Goal: Information Seeking & Learning: Learn about a topic

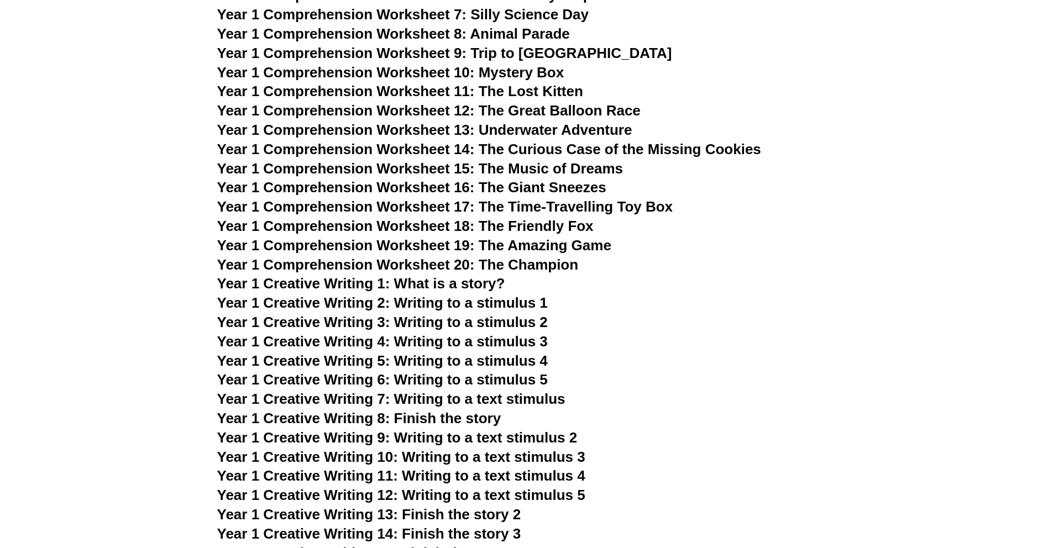
scroll to position [1445, 0]
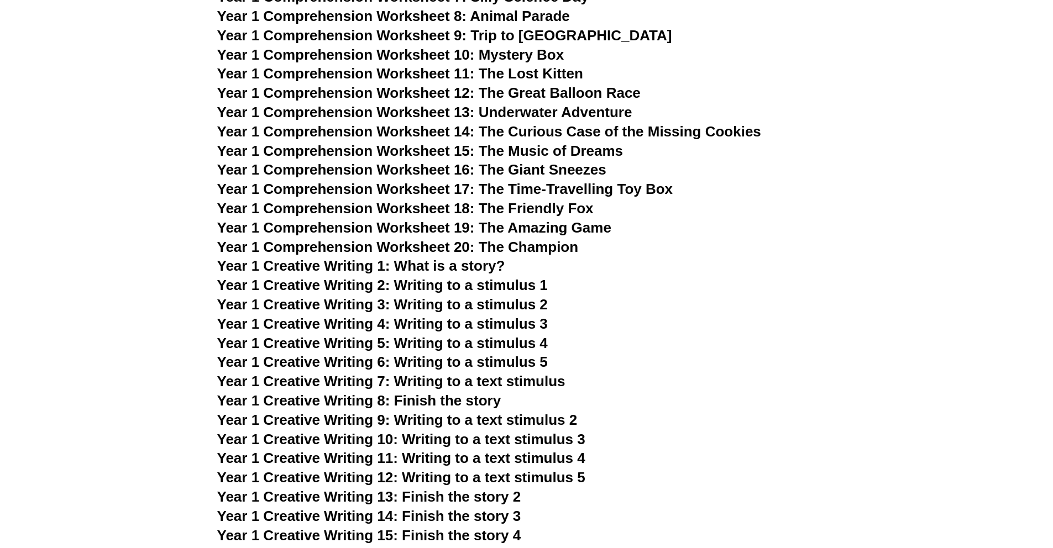
click at [392, 322] on span "Year 1 Creative Writing 4: Writing to a stimulus 3" at bounding box center [382, 324] width 331 height 17
click at [408, 302] on span "Year 1 Creative Writing 3: Writing to a stimulus 2" at bounding box center [382, 304] width 331 height 17
click at [474, 341] on span "Year 1 Creative Writing 5: Writing to a stimulus 4" at bounding box center [382, 343] width 331 height 17
click at [384, 357] on span "Year 1 Creative Writing 6: Writing to a stimulus 5" at bounding box center [382, 362] width 331 height 17
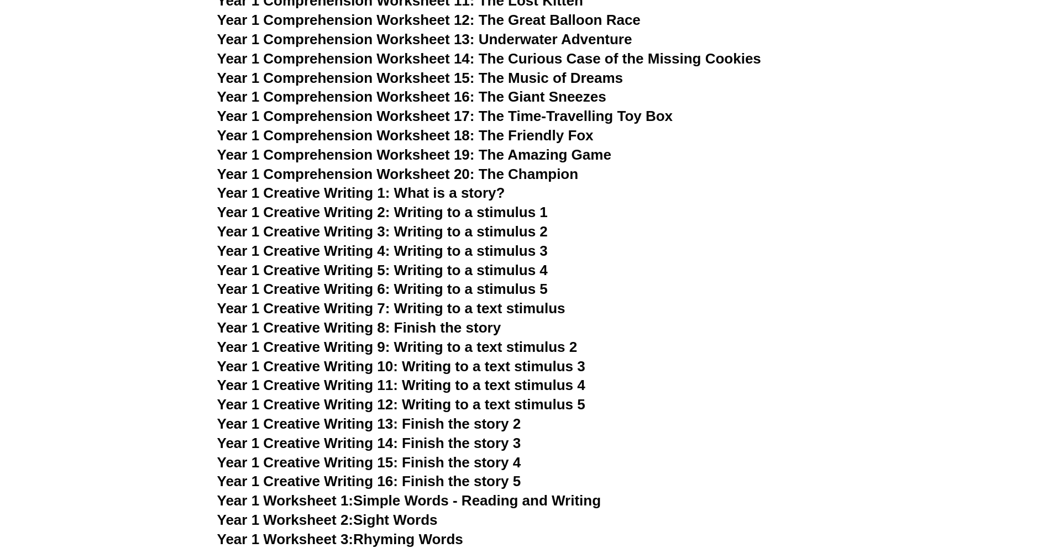
click at [479, 329] on span "Year 1 Creative Writing 8: Finish the story" at bounding box center [359, 328] width 284 height 17
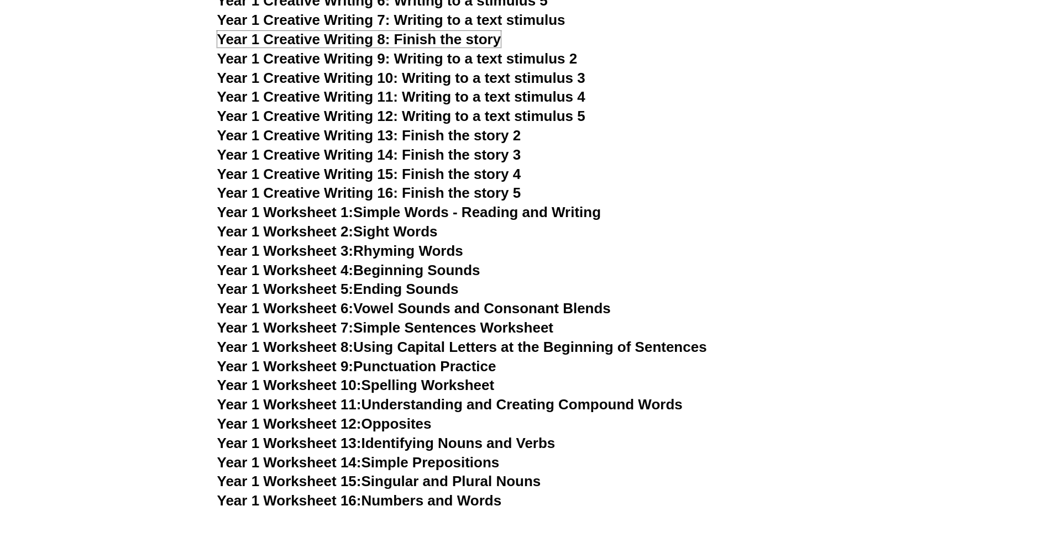
scroll to position [1805, 0]
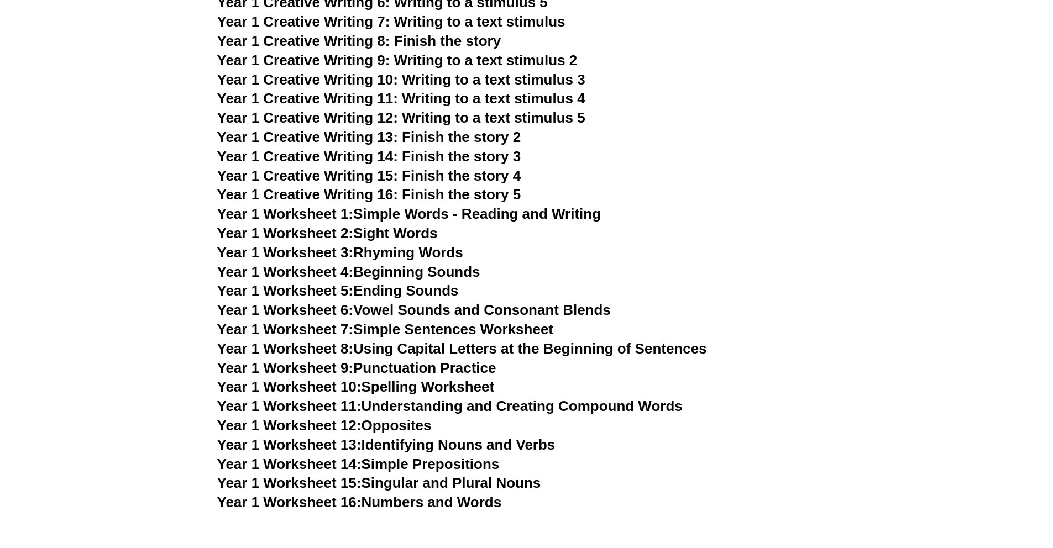
click at [431, 481] on link "Year 1 Worksheet 15: Singular and Plural Nouns" at bounding box center [379, 483] width 324 height 17
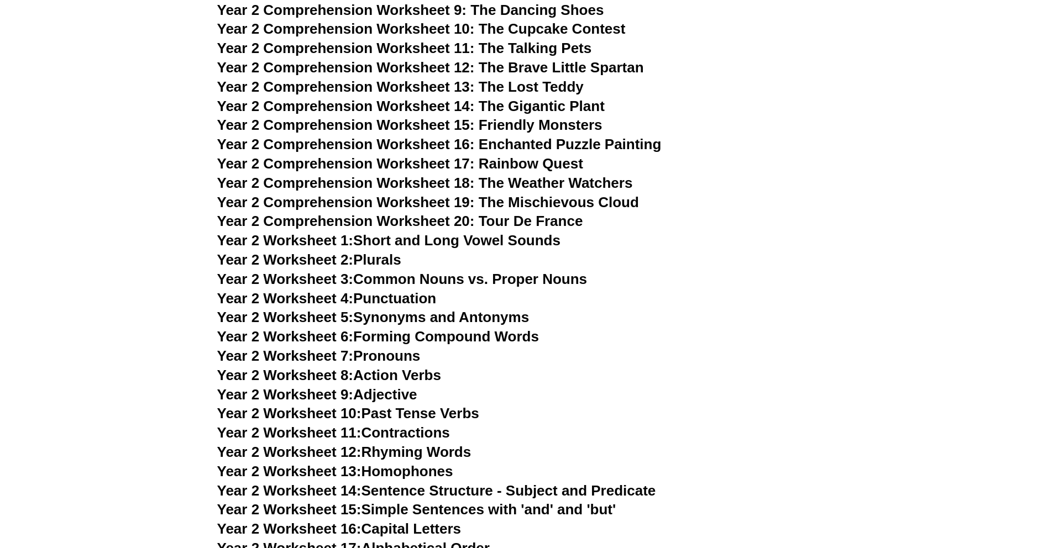
scroll to position [2537, 0]
click at [461, 416] on link "Year 2 Worksheet 10: Past Tense Verbs" at bounding box center [348, 413] width 262 height 17
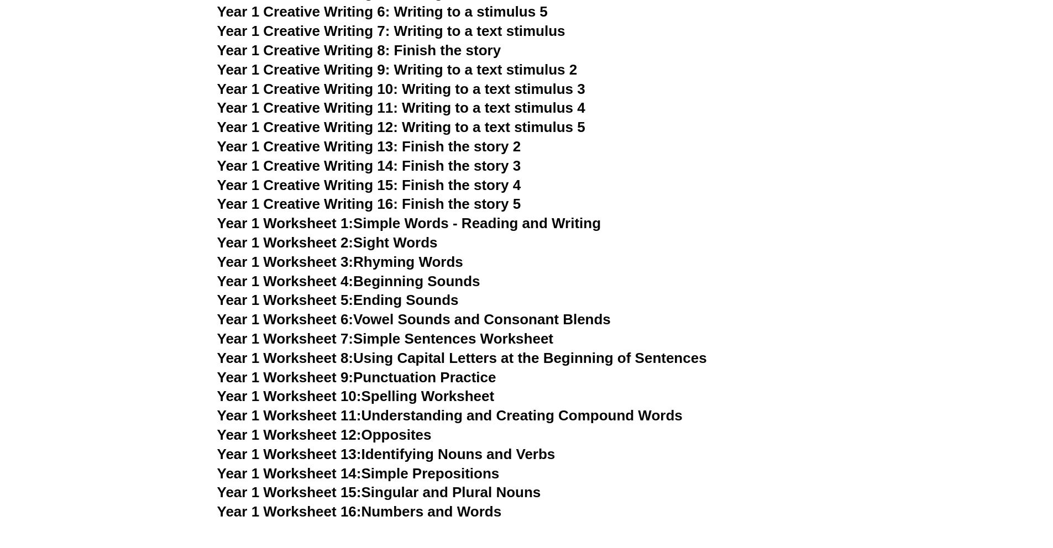
scroll to position [1794, 0]
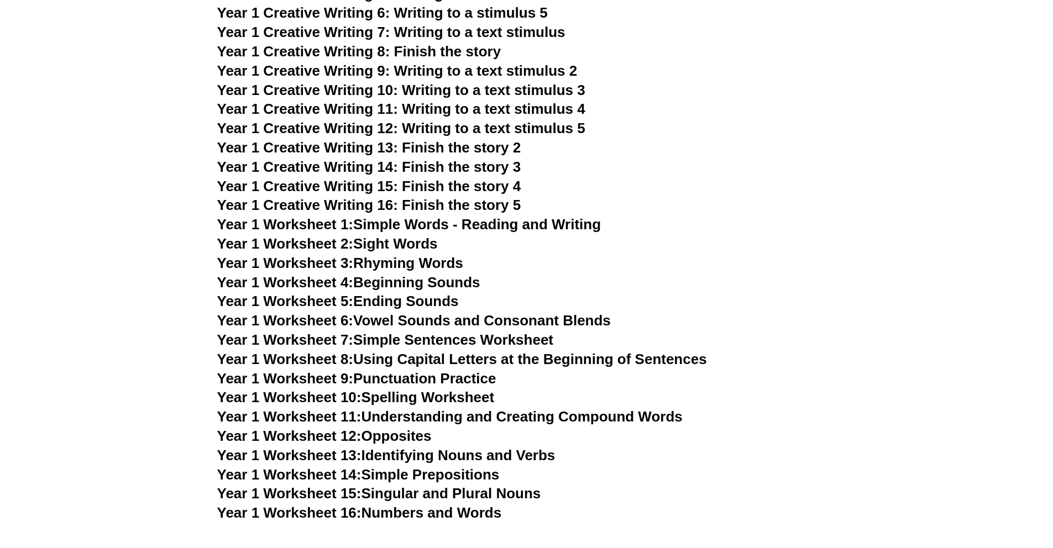
click at [401, 494] on link "Year 1 Worksheet 15: Singular and Plural Nouns" at bounding box center [379, 493] width 324 height 17
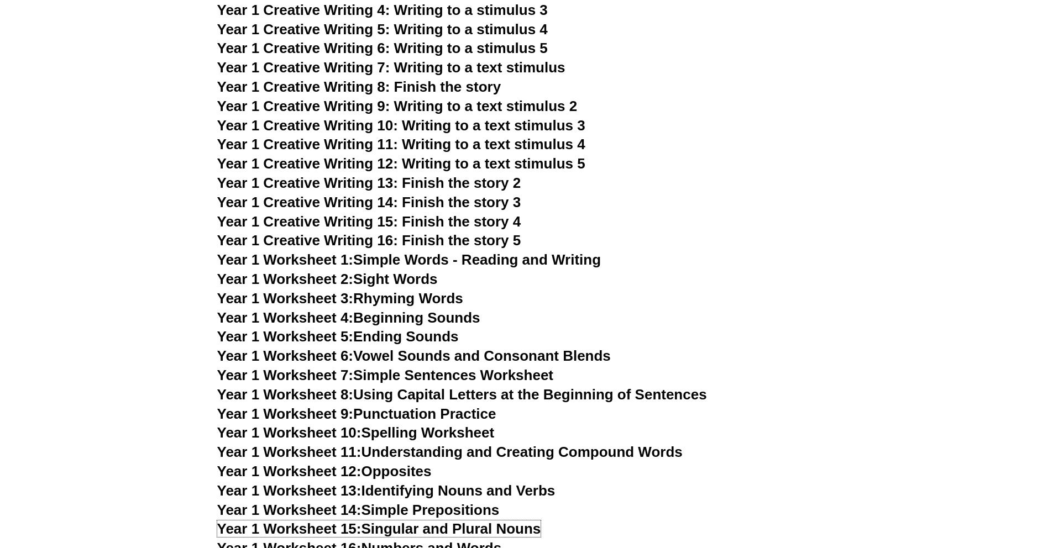
scroll to position [1847, 0]
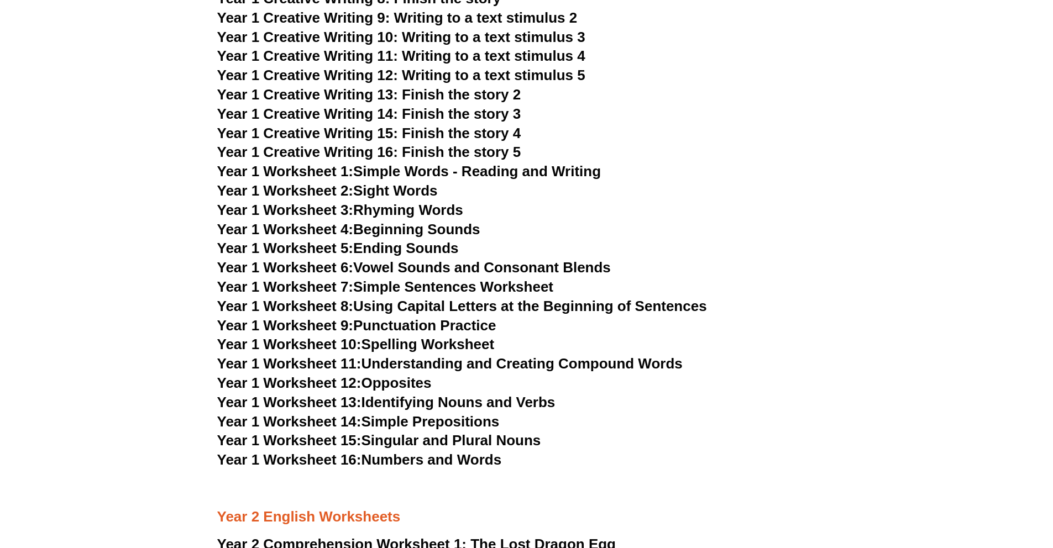
click at [431, 363] on link "Year 1 Worksheet 11: Understanding and Creating Compound Words" at bounding box center [449, 363] width 465 height 17
click at [432, 327] on link "Year 1 Worksheet 9: Punctuation Practice" at bounding box center [356, 325] width 279 height 17
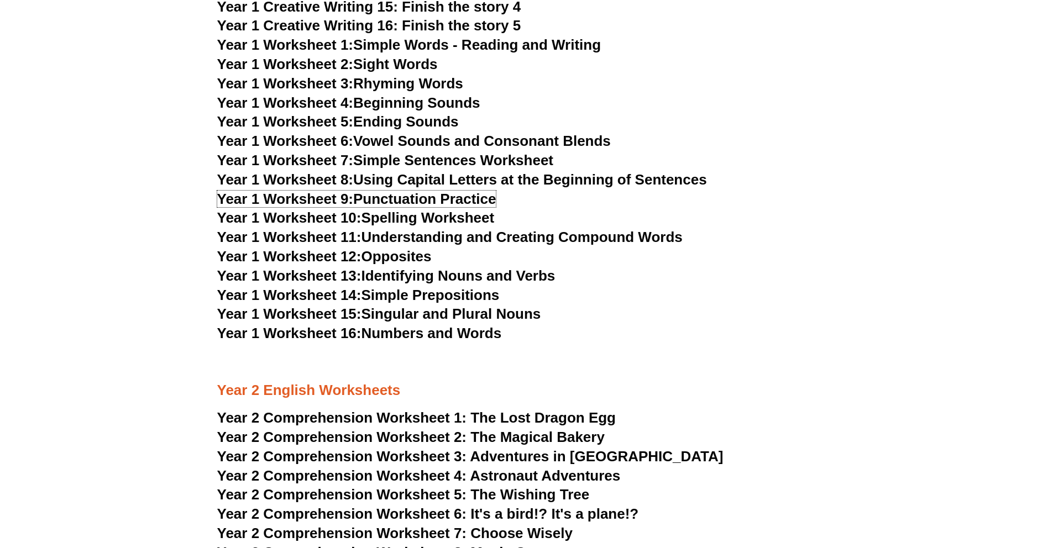
scroll to position [1975, 0]
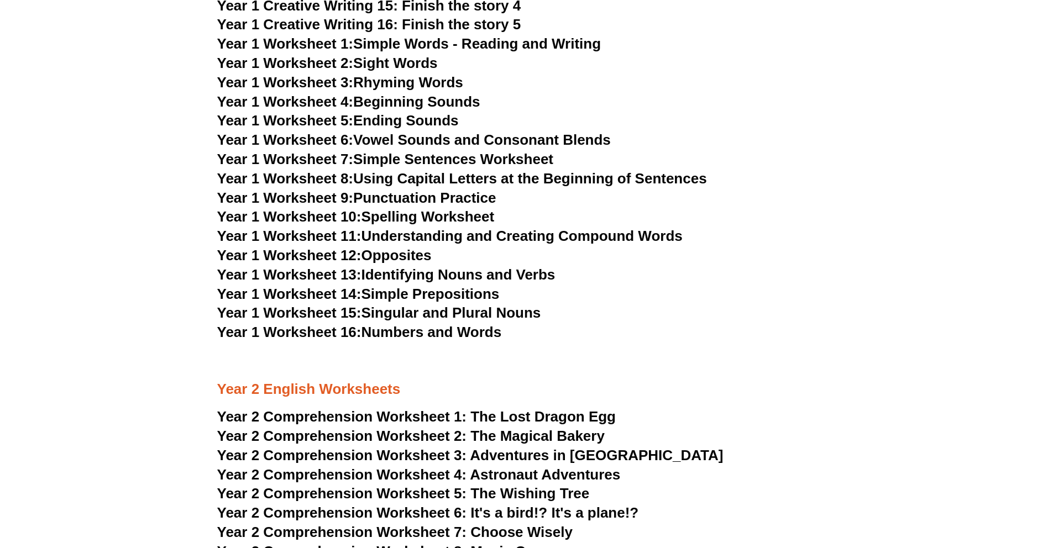
click at [421, 216] on link "Year 1 Worksheet 10: Spelling Worksheet" at bounding box center [355, 216] width 277 height 17
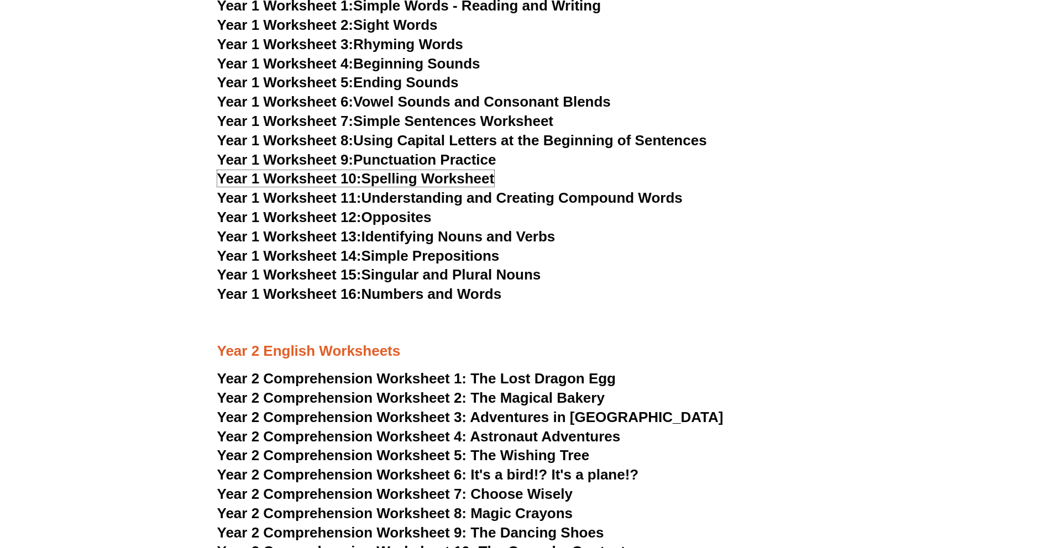
scroll to position [2008, 0]
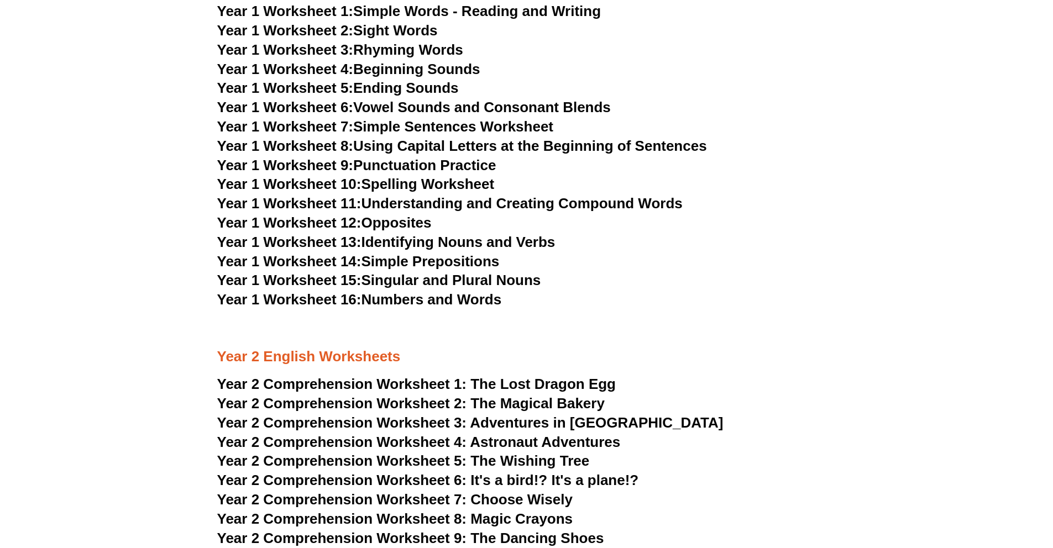
click at [427, 282] on link "Year 1 Worksheet 15: Singular and Plural Nouns" at bounding box center [379, 280] width 324 height 17
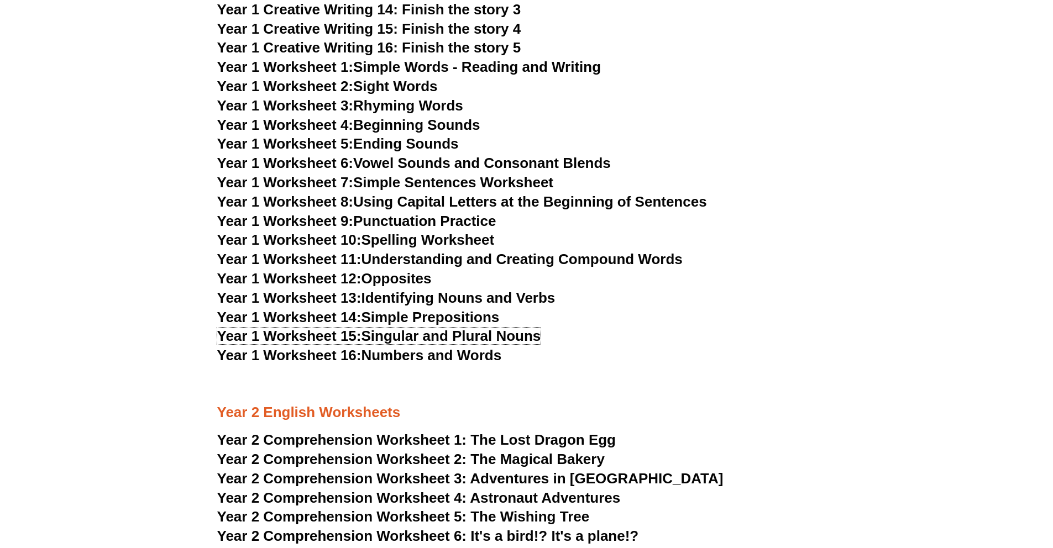
scroll to position [1931, 0]
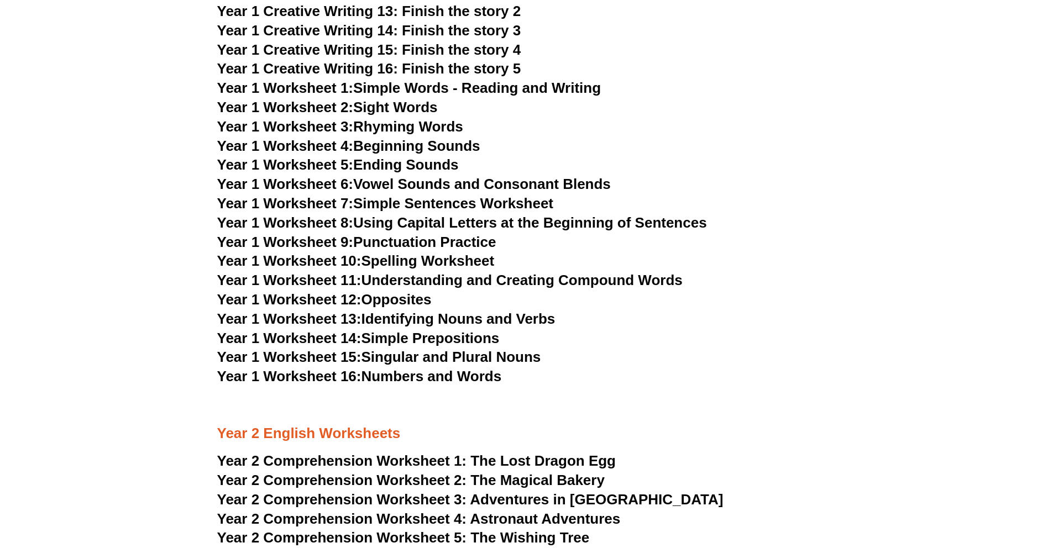
click at [487, 91] on link "Year 1 Worksheet 1: Simple Words - Reading and Writing" at bounding box center [409, 88] width 384 height 17
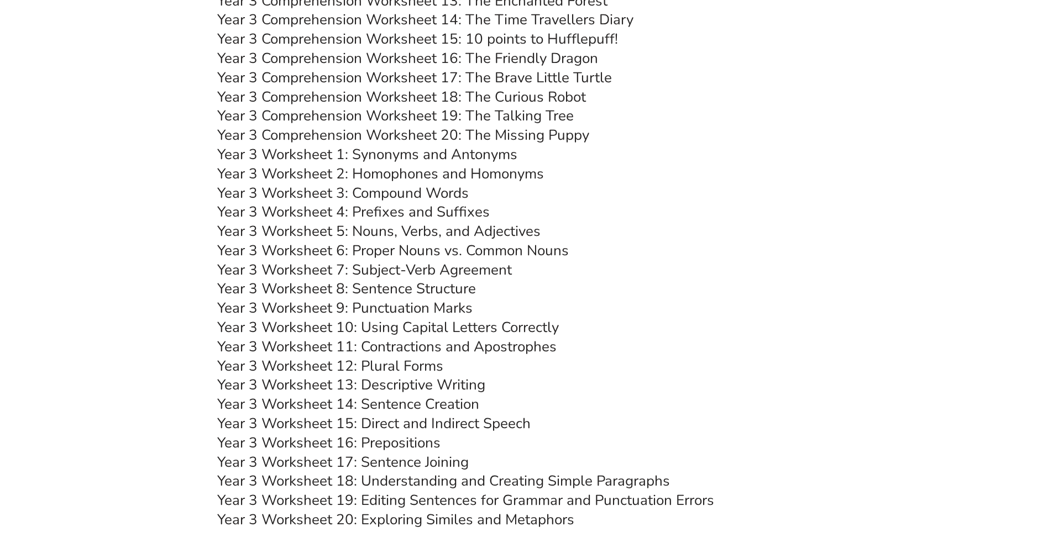
scroll to position [3561, 0]
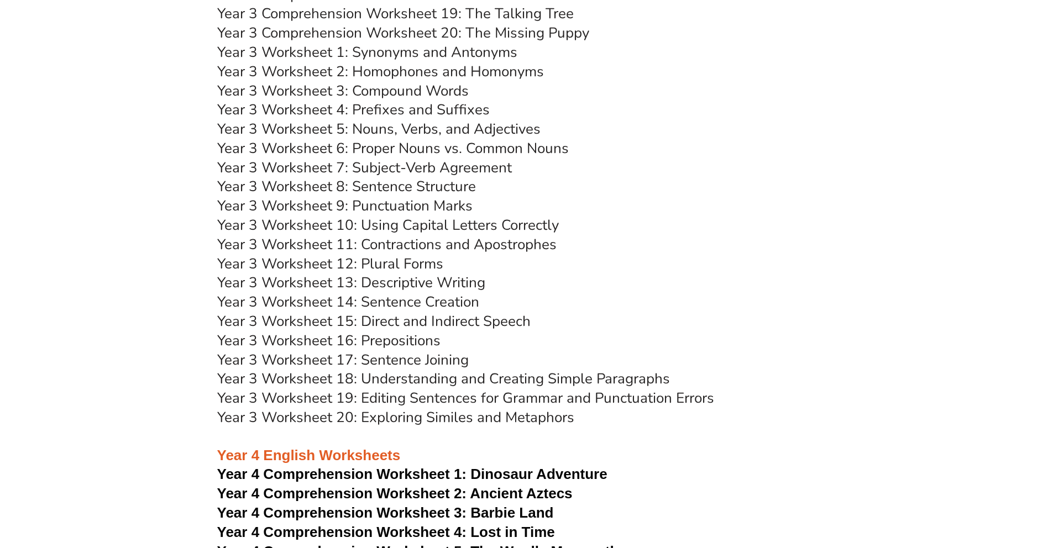
click at [462, 227] on link "Year 3 Worksheet 10: Using Capital Letters Correctly" at bounding box center [388, 225] width 342 height 19
